Goal: Task Accomplishment & Management: Complete application form

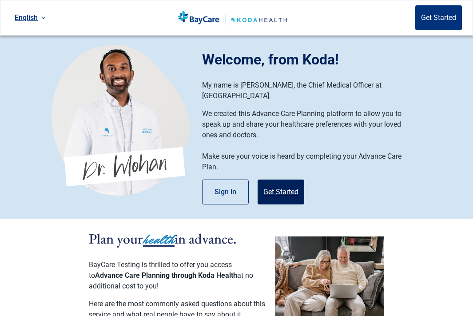
click at [277, 179] on button "Get Started" at bounding box center [281, 191] width 47 height 25
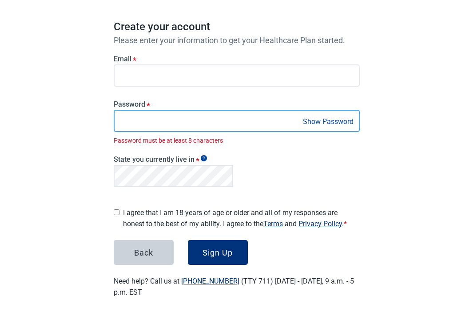
scroll to position [65, 0]
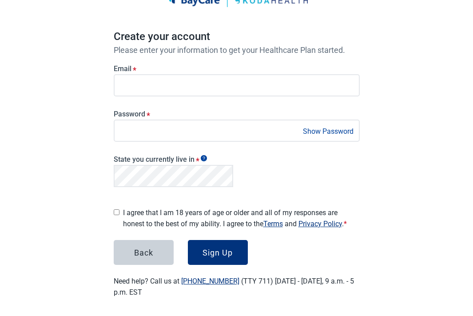
click at [135, 208] on label "I agree that I am 18 years of age or older and all of my responses are honest t…" at bounding box center [241, 218] width 237 height 22
click at [208, 240] on button "Sign Up" at bounding box center [218, 252] width 60 height 25
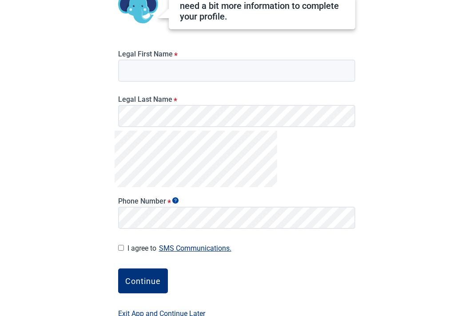
scroll to position [112, 0]
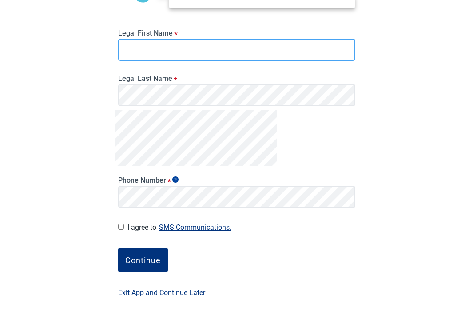
click at [197, 48] on input "Legal First Name *" at bounding box center [236, 50] width 237 height 22
type input "********"
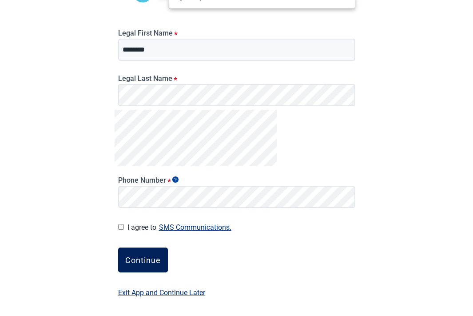
click at [138, 253] on button "Continue" at bounding box center [143, 259] width 50 height 25
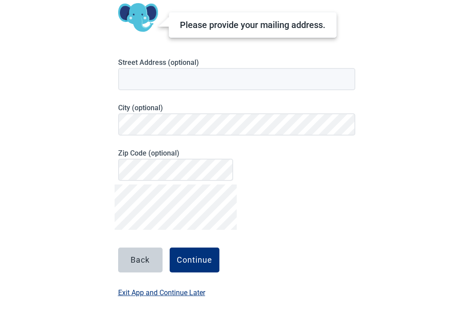
scroll to position [76, 0]
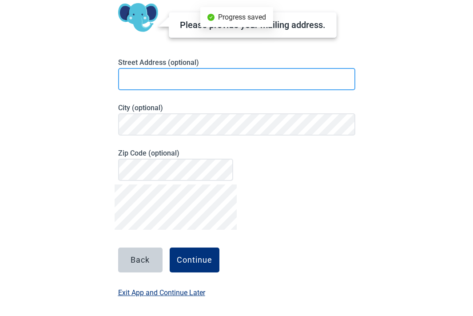
click at [194, 89] on input at bounding box center [236, 79] width 237 height 22
type input "**********"
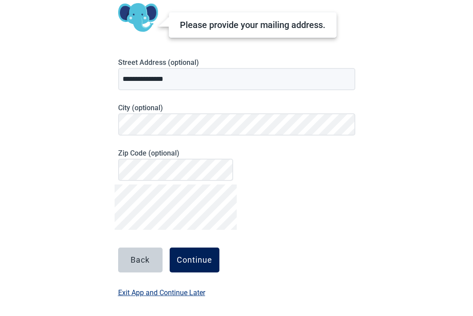
click at [179, 256] on div "Continue" at bounding box center [195, 259] width 36 height 9
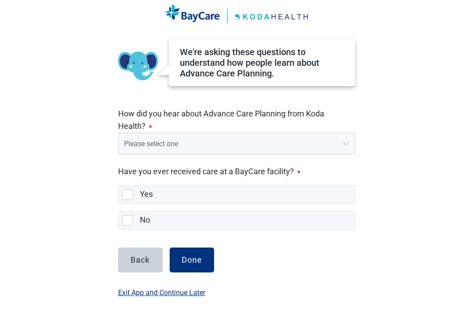
scroll to position [35, 0]
click at [190, 147] on input "search" at bounding box center [233, 141] width 219 height 17
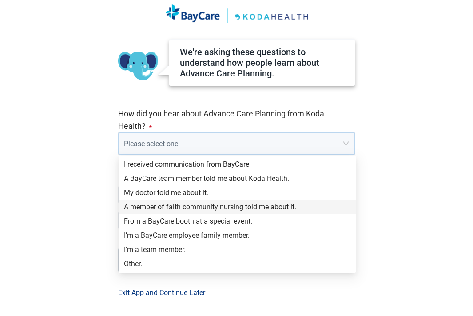
click at [171, 203] on div "A member of faith community nursing told me about it." at bounding box center [237, 207] width 226 height 10
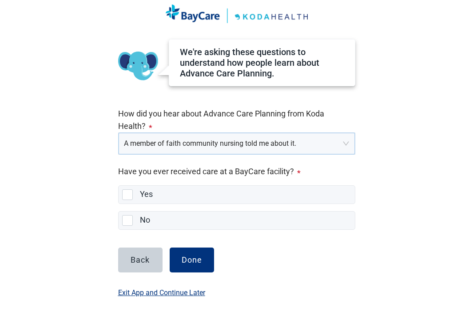
click at [146, 204] on div "We're asking these questions to understand how people learn about Advance Care …" at bounding box center [236, 134] width 237 height 191
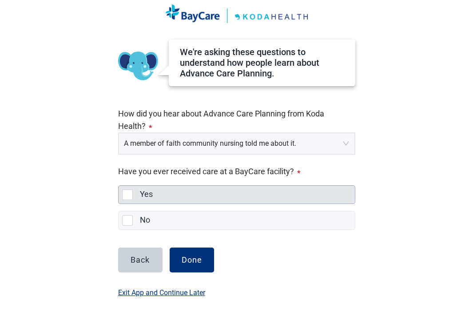
click at [147, 195] on label "Yes" at bounding box center [146, 193] width 13 height 9
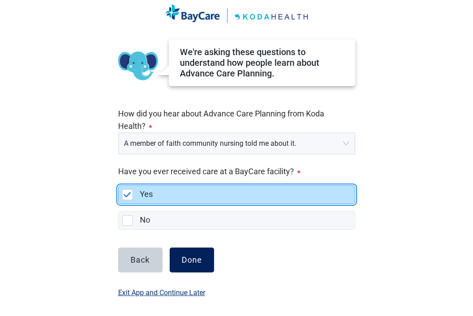
click at [187, 260] on div "Done" at bounding box center [192, 259] width 20 height 9
